Goal: Navigation & Orientation: Find specific page/section

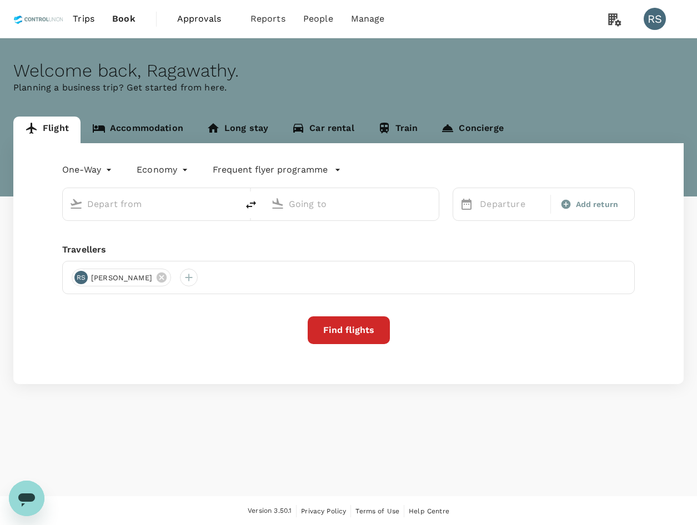
click at [191, 19] on span "Approvals" at bounding box center [205, 18] width 56 height 13
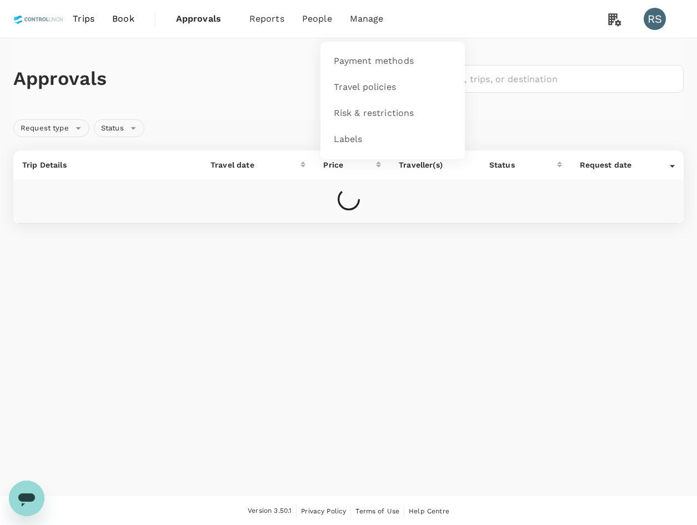
click at [372, 15] on span "Manage" at bounding box center [367, 18] width 34 height 13
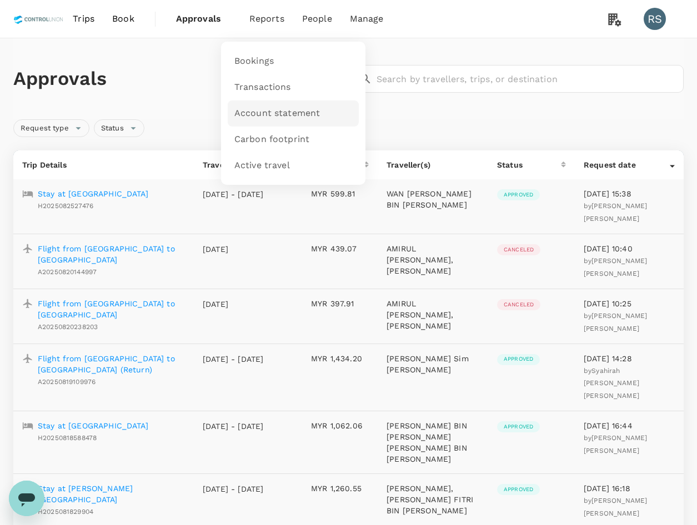
click at [265, 107] on link "Account statement" at bounding box center [293, 113] width 131 height 26
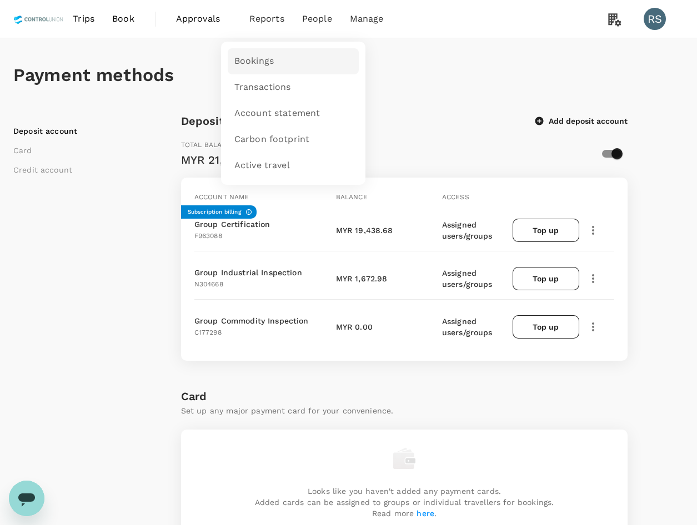
click at [281, 59] on link "Bookings" at bounding box center [293, 61] width 131 height 26
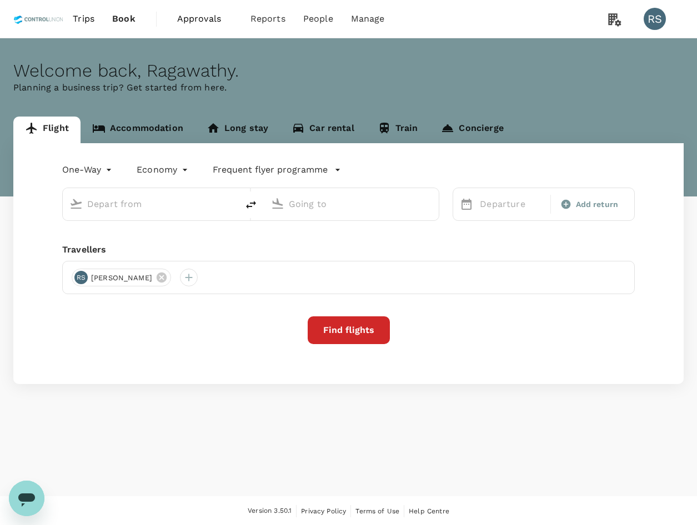
click at [358, 466] on div "Welcome back , Ragawathy . Planning a business trip? Get started from here. Fli…" at bounding box center [348, 267] width 697 height 458
